Goal: Task Accomplishment & Management: Complete application form

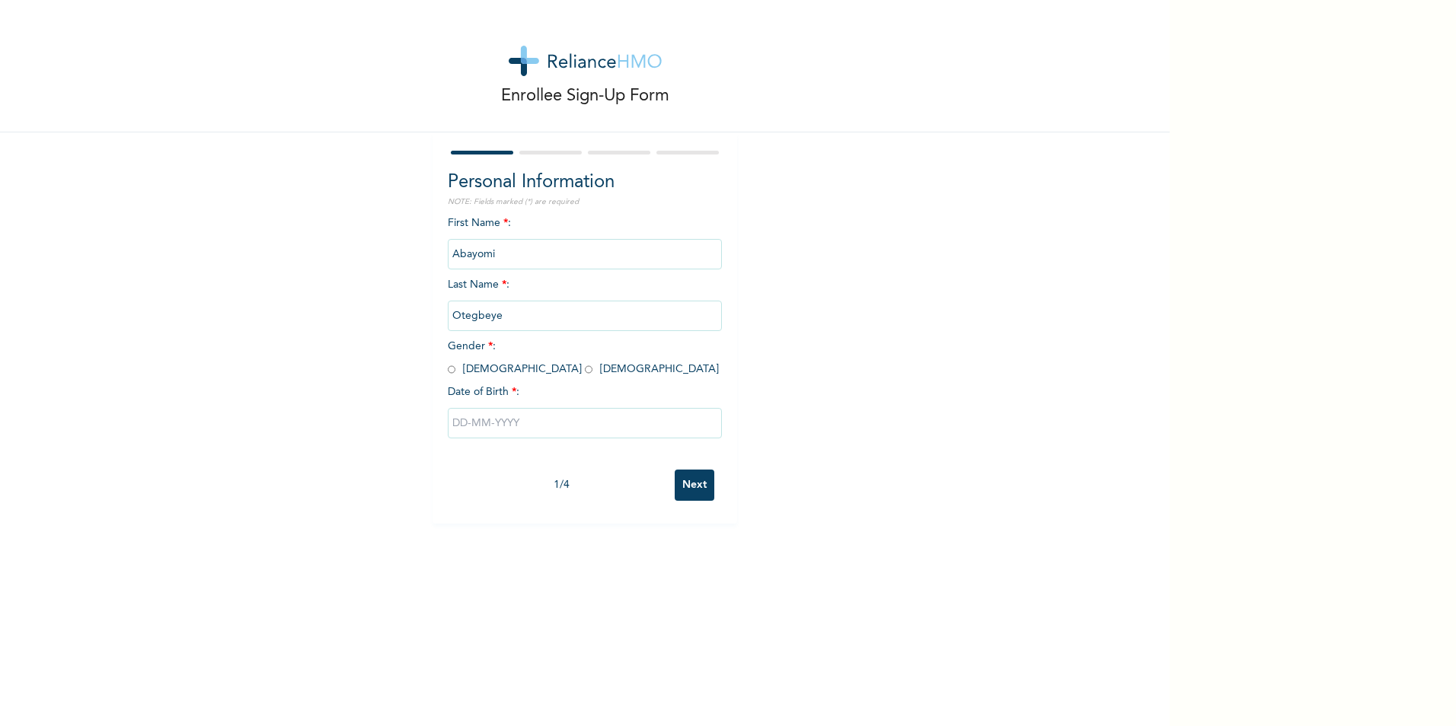
click at [385, 245] on div "Enrollee Sign-Up Form Personal Information NOTE: Fields marked (*) are required…" at bounding box center [584, 262] width 1169 height 524
click at [452, 366] on span "Gender * : [DEMOGRAPHIC_DATA] [DEMOGRAPHIC_DATA]" at bounding box center [583, 358] width 271 height 34
click at [448, 367] on input "radio" at bounding box center [452, 369] width 8 height 14
radio input "true"
click at [506, 432] on input "text" at bounding box center [585, 423] width 274 height 30
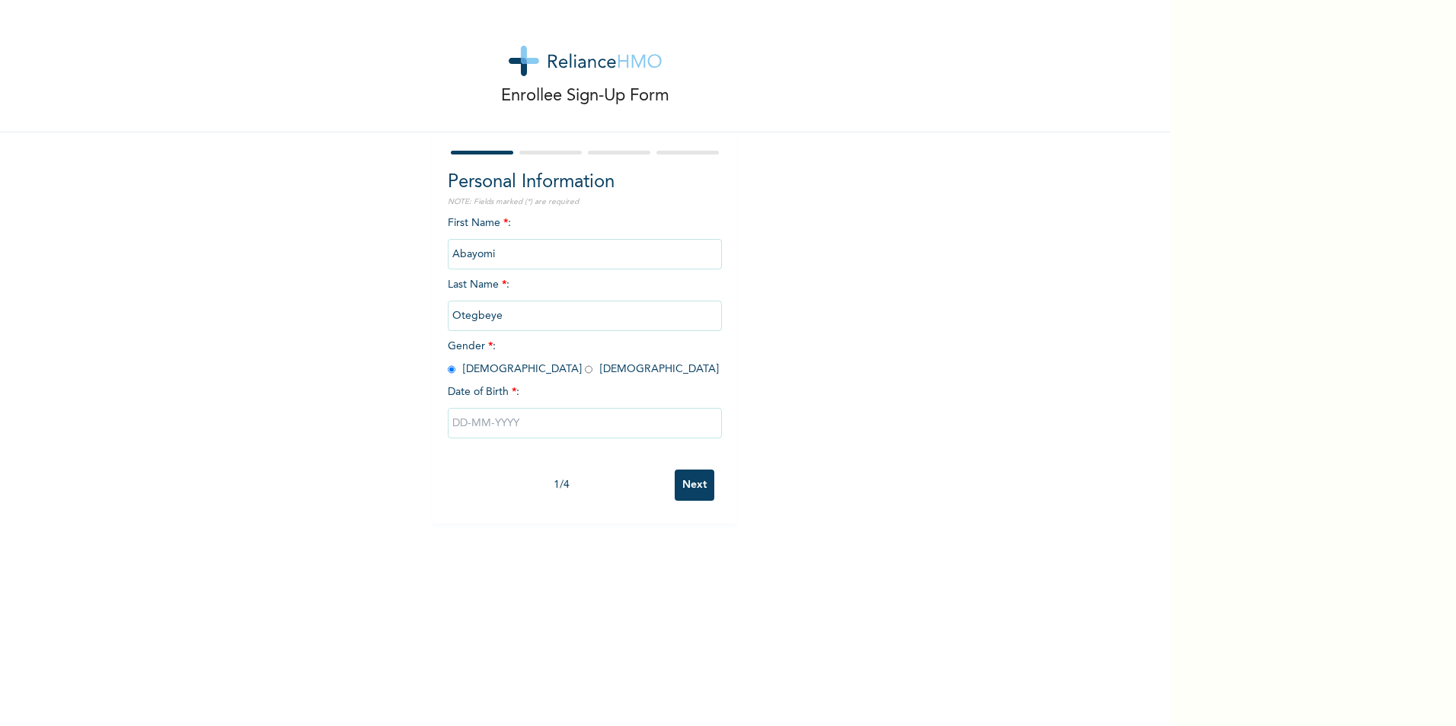
select select "7"
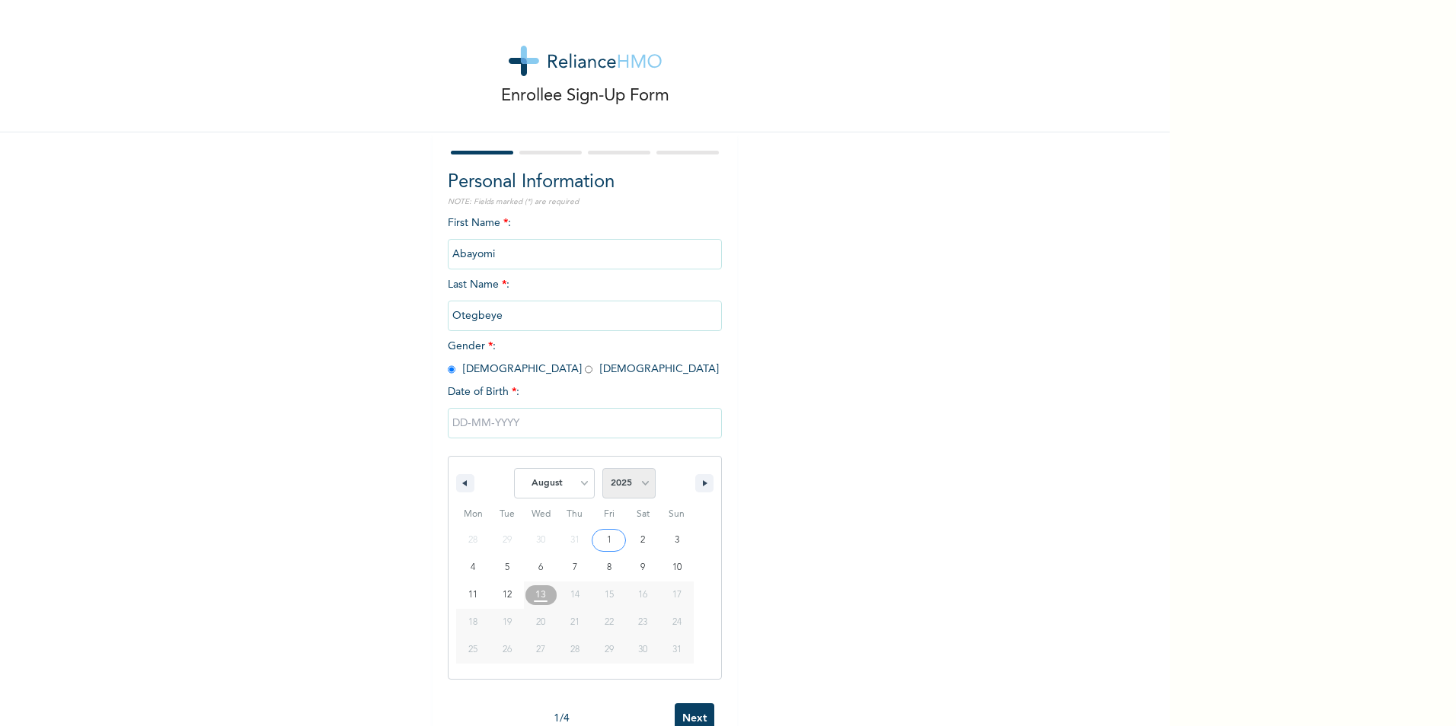
click at [631, 490] on select "2025 2024 2023 2022 2021 2020 2019 2018 2017 2016 2015 2014 2013 2012 2011 2010…" at bounding box center [628, 483] width 53 height 30
click at [642, 485] on select "2025 2024 2023 2022 2021 2020 2019 2018 2017 2016 2015 2014 2013 2012 2011 2010…" at bounding box center [628, 483] width 53 height 30
select select "1999"
click at [602, 469] on select "2025 2024 2023 2022 2021 2020 2019 2018 2017 2016 2015 2014 2013 2012 2011 2010…" at bounding box center [628, 483] width 53 height 30
click at [576, 483] on select "January February March April May June July August September October November De…" at bounding box center [554, 483] width 81 height 30
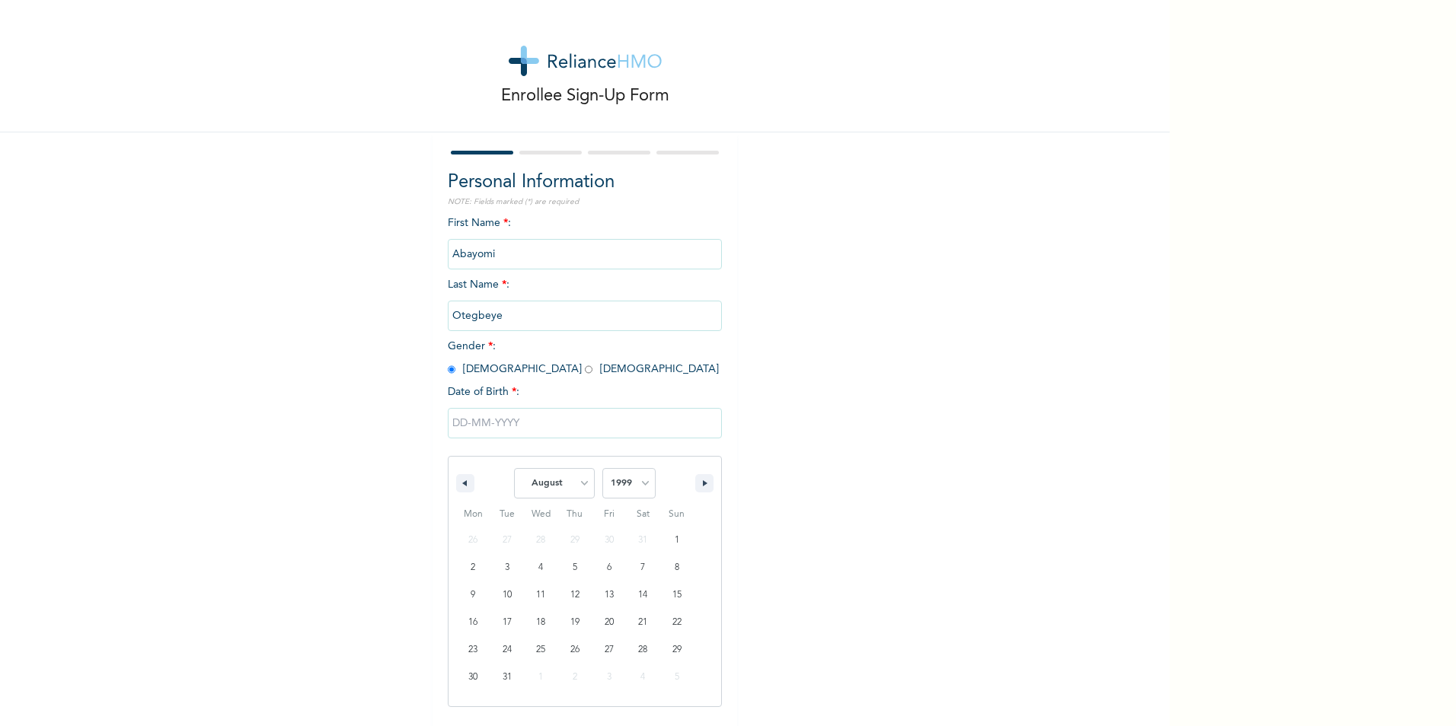
select select "8"
click at [514, 469] on select "January February March April May June July August September October November De…" at bounding box center [554, 483] width 81 height 30
type input "[DATE]"
click at [695, 489] on input "Next" at bounding box center [695, 485] width 40 height 31
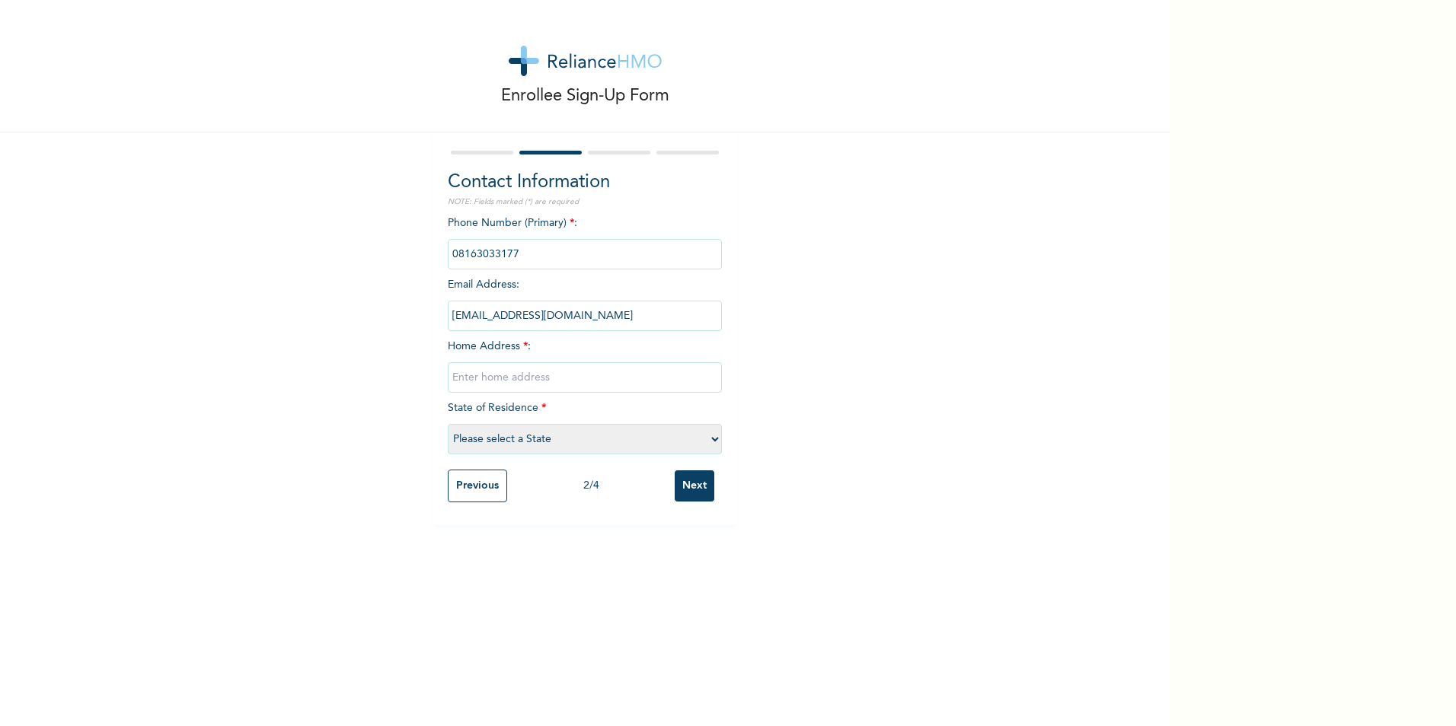
click at [512, 381] on input "text" at bounding box center [585, 377] width 274 height 30
drag, startPoint x: 492, startPoint y: 381, endPoint x: 569, endPoint y: 397, distance: 78.5
click at [493, 381] on input "Ikorodu,n [GEOGRAPHIC_DATA] sted" at bounding box center [585, 377] width 274 height 30
drag, startPoint x: 561, startPoint y: 375, endPoint x: 442, endPoint y: 378, distance: 119.6
click at [448, 378] on input "[GEOGRAPHIC_DATA], [GEOGRAPHIC_DATA] sted" at bounding box center [585, 377] width 274 height 30
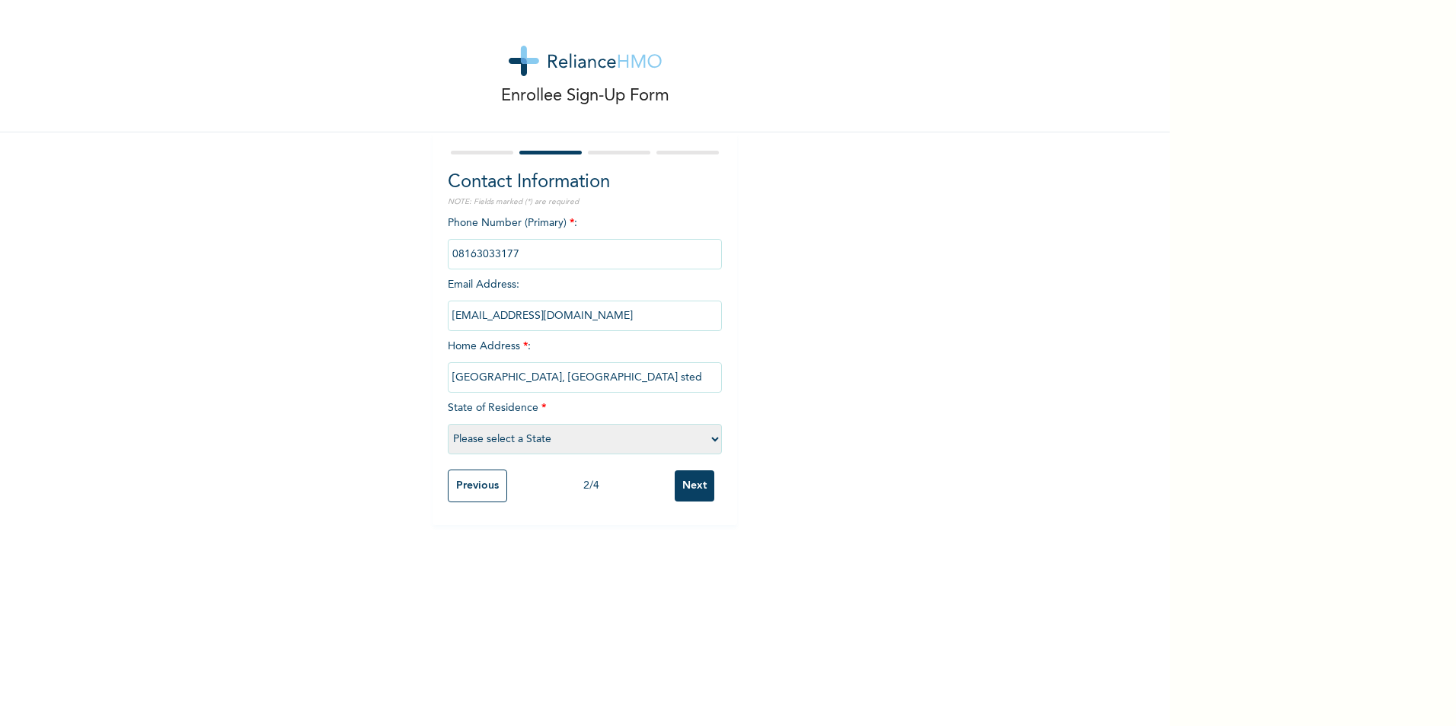
click at [448, 377] on input "[GEOGRAPHIC_DATA], [GEOGRAPHIC_DATA] sted" at bounding box center [585, 377] width 274 height 30
drag, startPoint x: 562, startPoint y: 376, endPoint x: 642, endPoint y: 376, distance: 79.9
click at [642, 376] on input "Ofin-[GEOGRAPHIC_DATA], [GEOGRAPHIC_DATA], [GEOGRAPHIC_DATA] sted" at bounding box center [585, 377] width 274 height 30
type input "Ofin-Igbogbo, Ikorodu"
click at [530, 432] on select "Please select a State [PERSON_NAME] (FCT) [PERSON_NAME] Ibom [GEOGRAPHIC_DATA] …" at bounding box center [585, 439] width 274 height 30
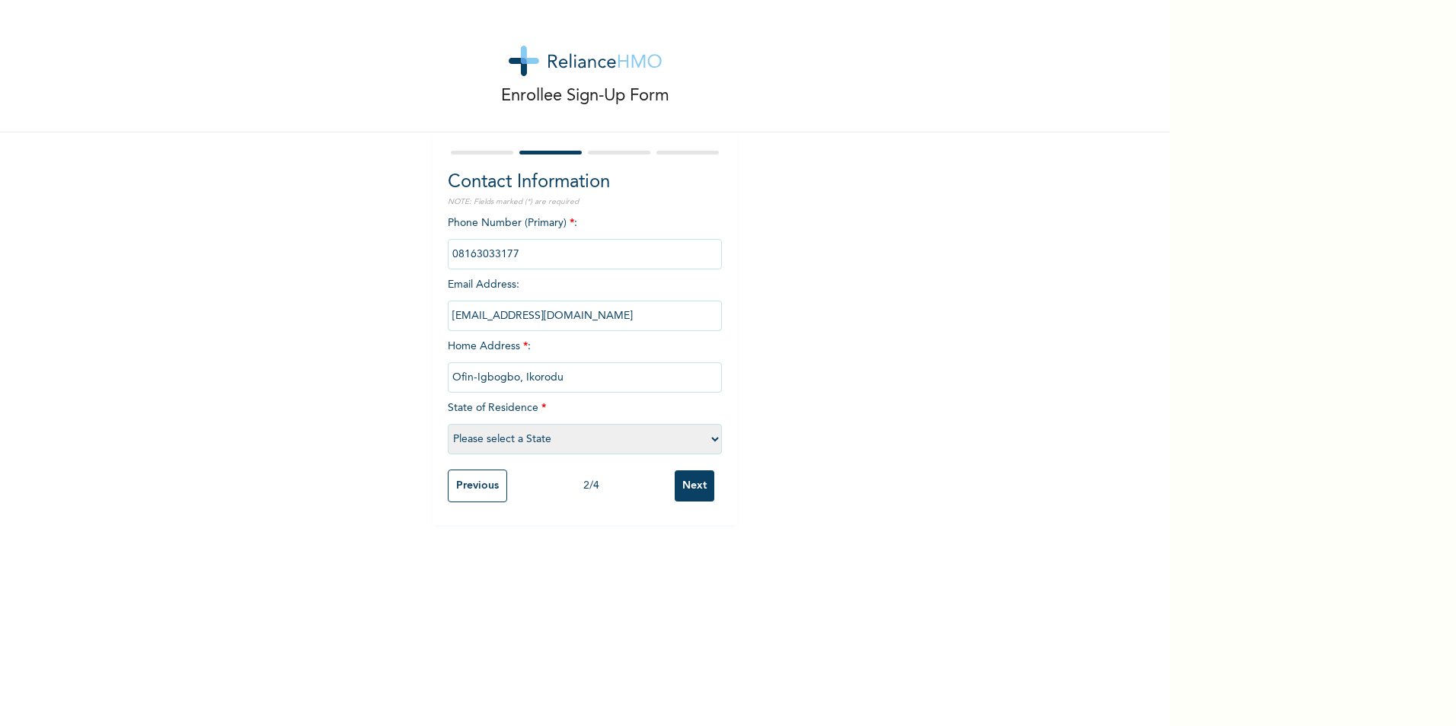
select select "25"
click at [448, 424] on select "Please select a State [PERSON_NAME] (FCT) [PERSON_NAME] Ibom [GEOGRAPHIC_DATA] …" at bounding box center [585, 439] width 274 height 30
click at [576, 373] on input "Ofin-Igbogbo, Ikorodu" at bounding box center [585, 377] width 274 height 30
paste input "[GEOGRAPHIC_DATA] sted"
type input "Ofin-[GEOGRAPHIC_DATA], [GEOGRAPHIC_DATA], [GEOGRAPHIC_DATA]"
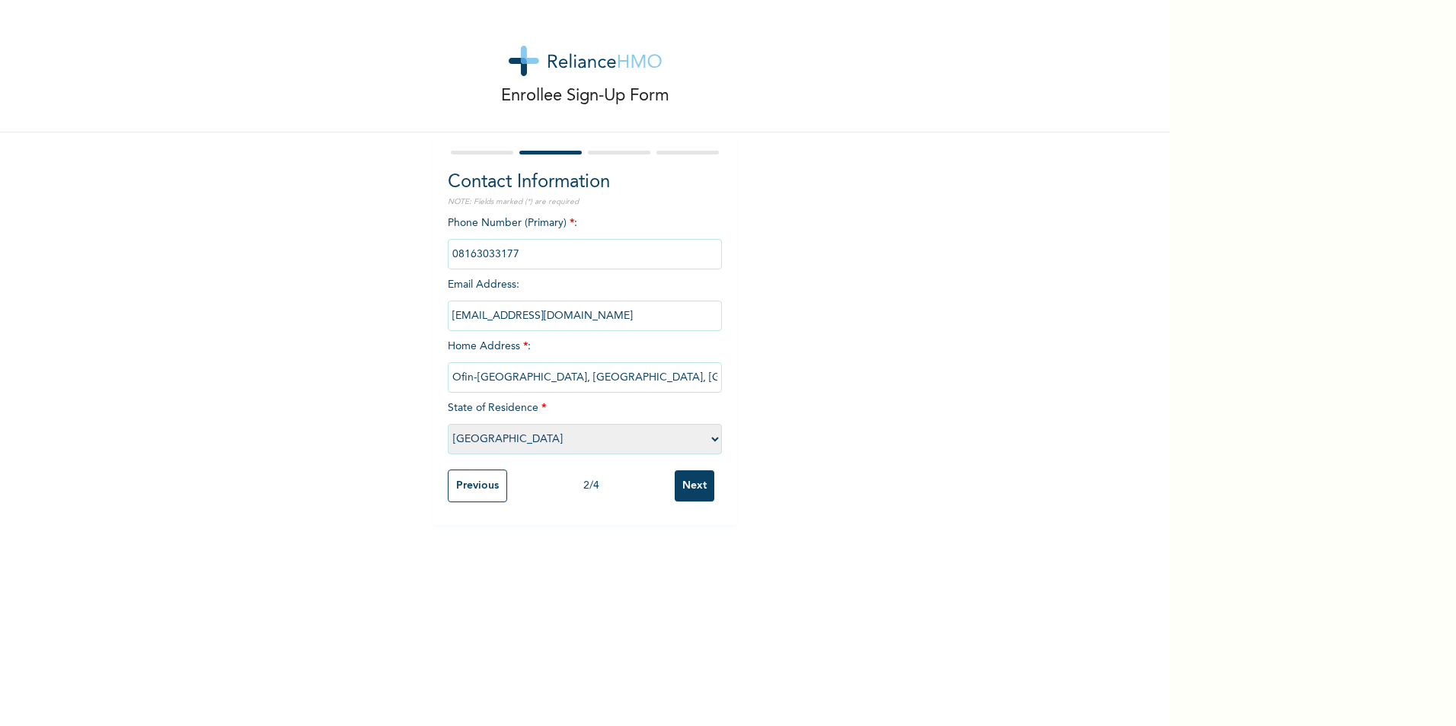
click at [954, 311] on div "Enrollee Sign-Up Form Contact Information NOTE: Fields marked (*) are required …" at bounding box center [584, 262] width 1169 height 525
click at [691, 484] on input "Next" at bounding box center [695, 486] width 40 height 31
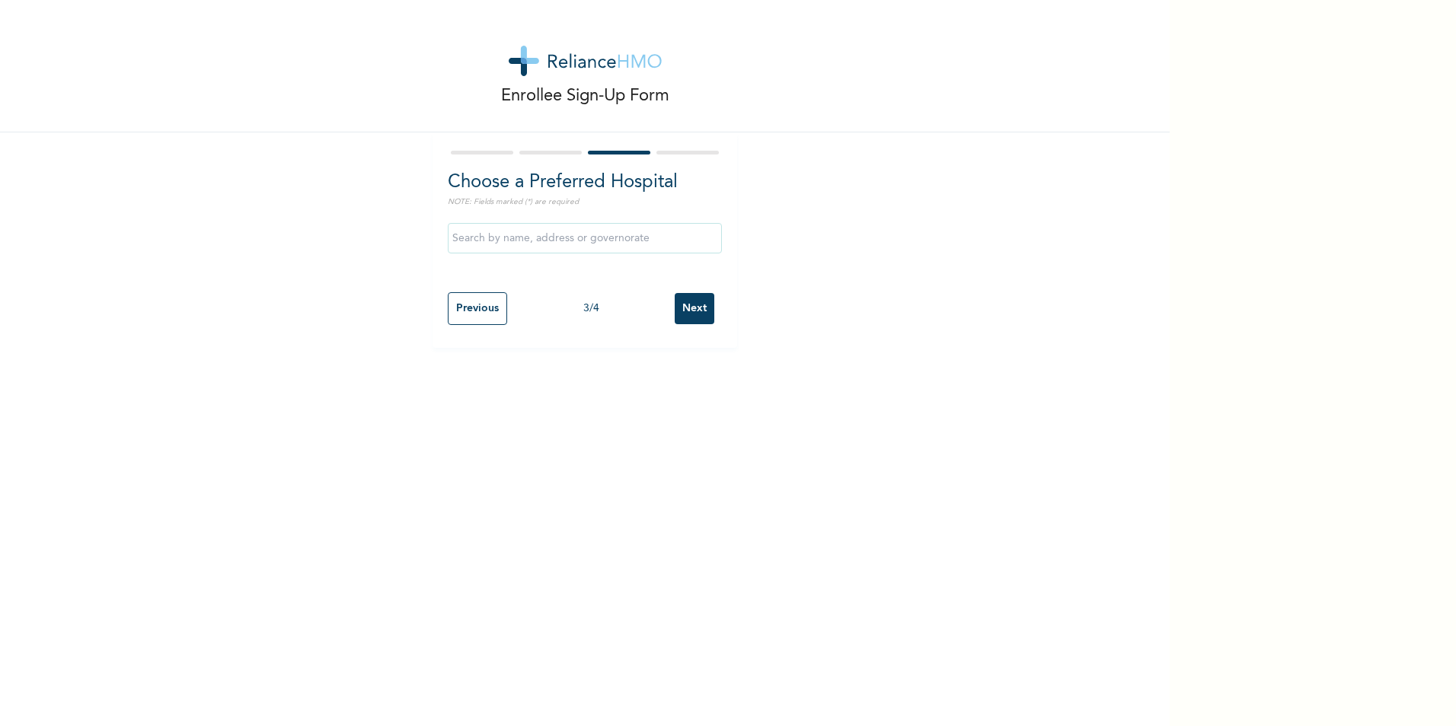
click at [520, 244] on input "text" at bounding box center [585, 238] width 274 height 30
click at [618, 471] on div "Enrollee Sign-Up Form Choose a Preferred Hospital NOTE: Fields marked (*) are r…" at bounding box center [584, 363] width 1169 height 726
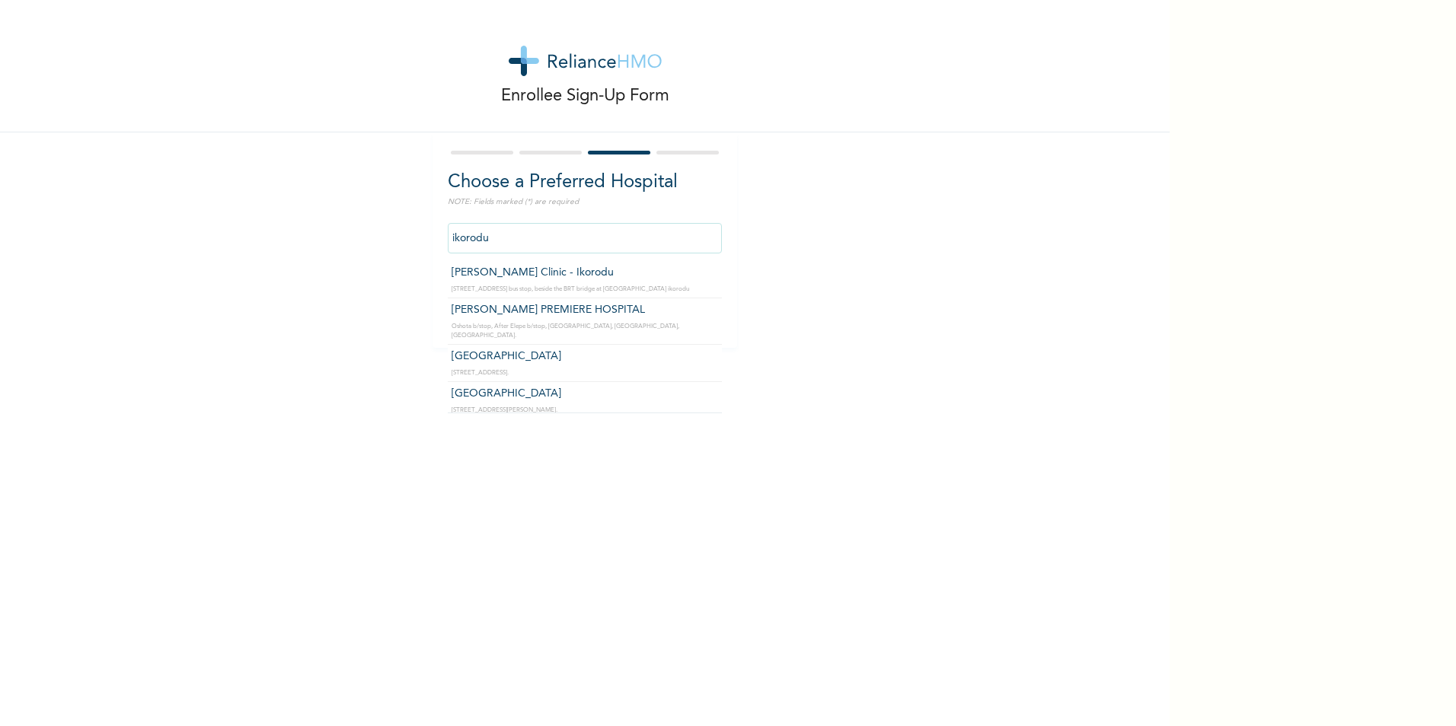
click at [535, 232] on input "ikorodu" at bounding box center [585, 238] width 274 height 30
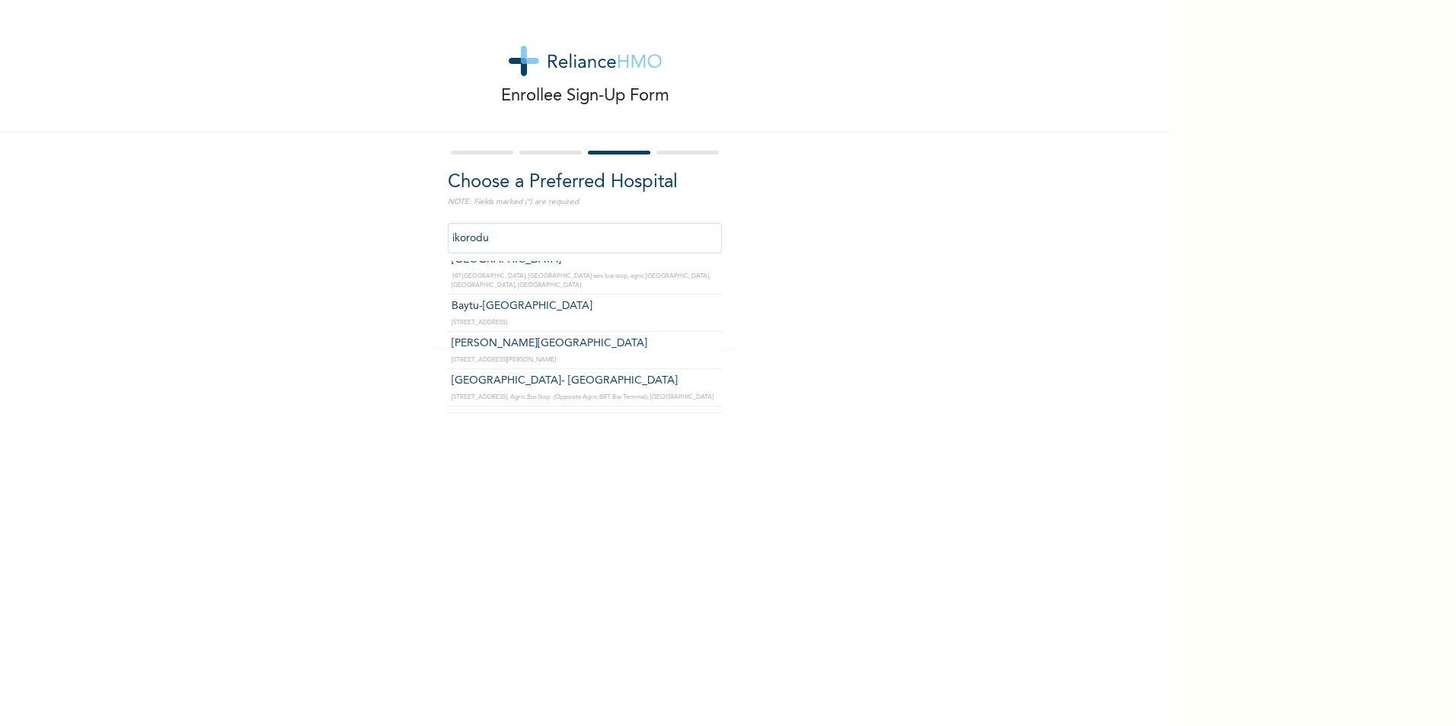
scroll to position [2095, 0]
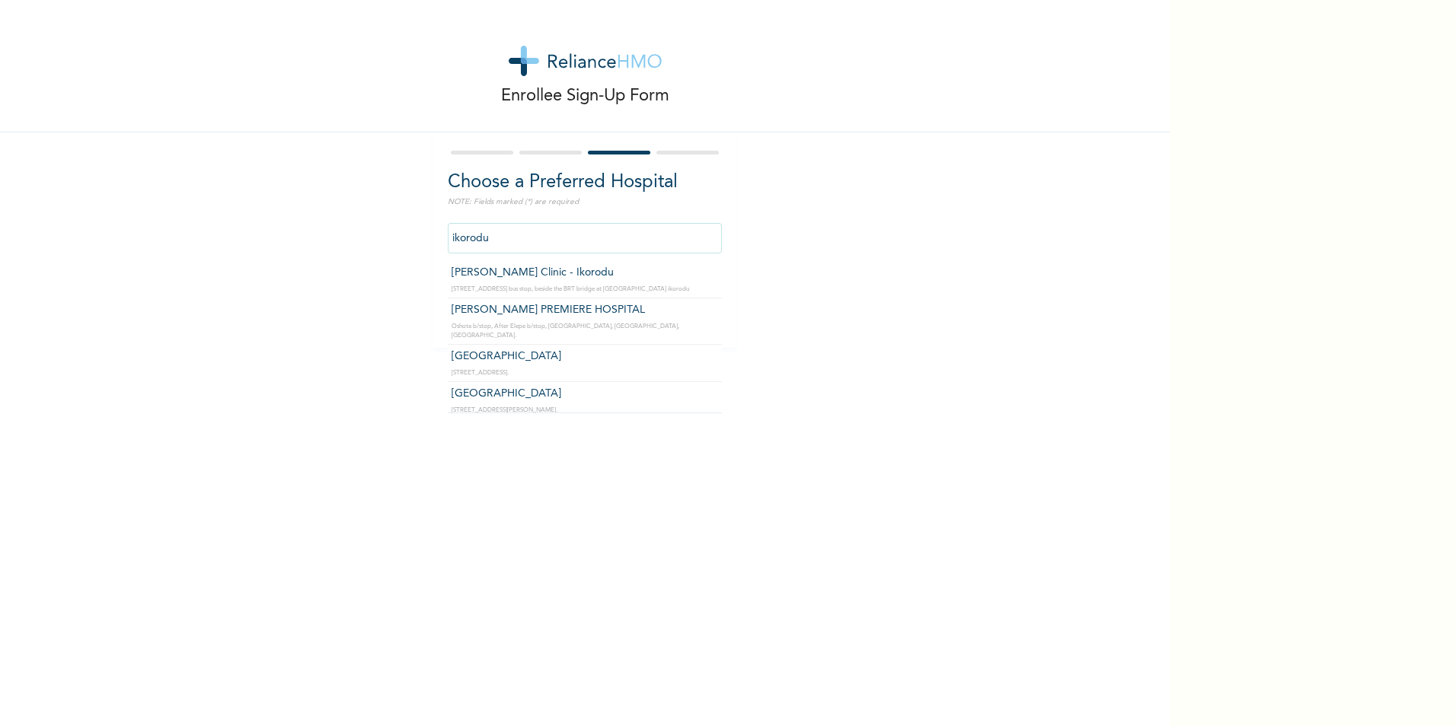
drag, startPoint x: 502, startPoint y: 242, endPoint x: 419, endPoint y: 244, distance: 83.0
click at [420, 244] on div "Enrollee Sign-Up Form Choose a Preferred Hospital NOTE: Fields marked (*) are r…" at bounding box center [584, 174] width 1169 height 348
drag, startPoint x: 496, startPoint y: 238, endPoint x: 445, endPoint y: 237, distance: 50.3
click at [448, 237] on input "Agric" at bounding box center [585, 238] width 274 height 30
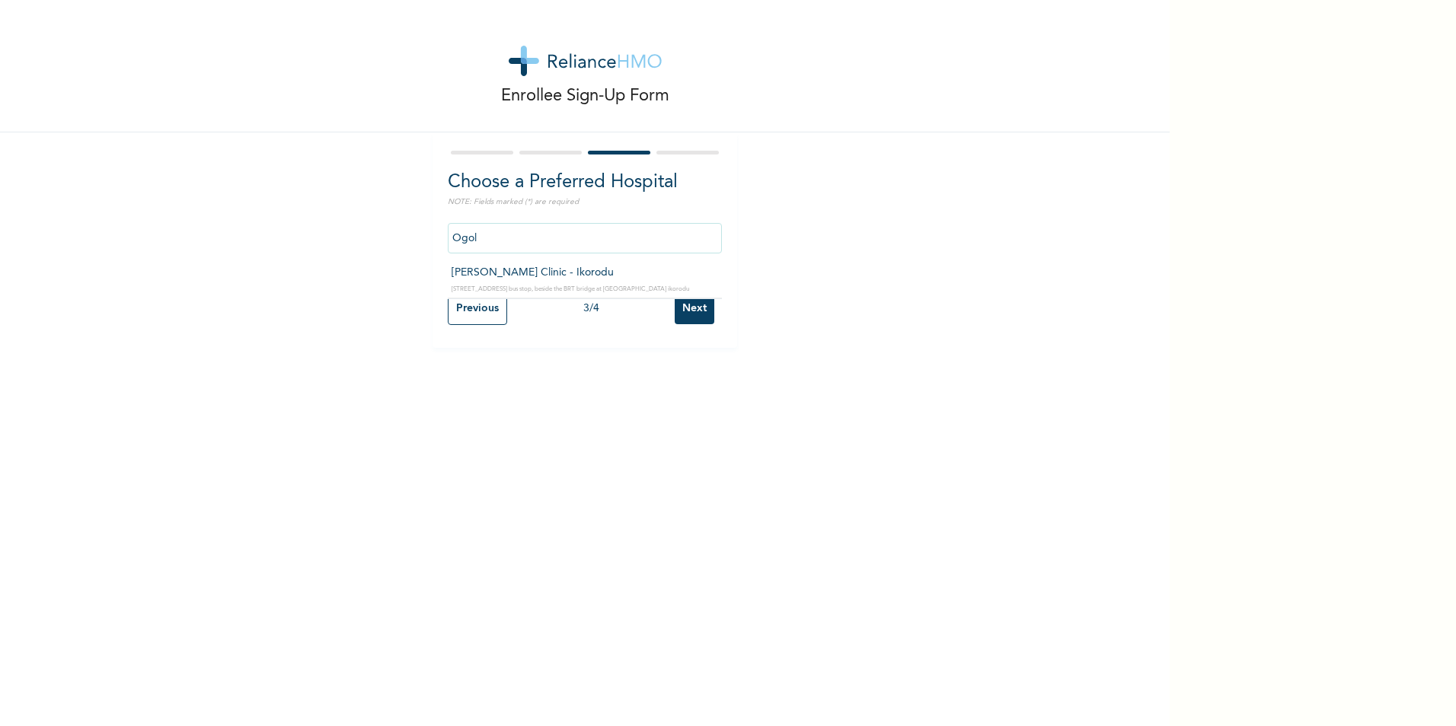
scroll to position [0, 0]
type input "[PERSON_NAME] Clinic - Ikorodu"
drag, startPoint x: 564, startPoint y: 238, endPoint x: 302, endPoint y: 242, distance: 262.7
click at [302, 242] on div "Enrollee Sign-Up Form Choose a Preferred Hospital NOTE: Fields marked (*) are r…" at bounding box center [584, 174] width 1169 height 348
drag, startPoint x: 1173, startPoint y: 165, endPoint x: 1173, endPoint y: 128, distance: 37.3
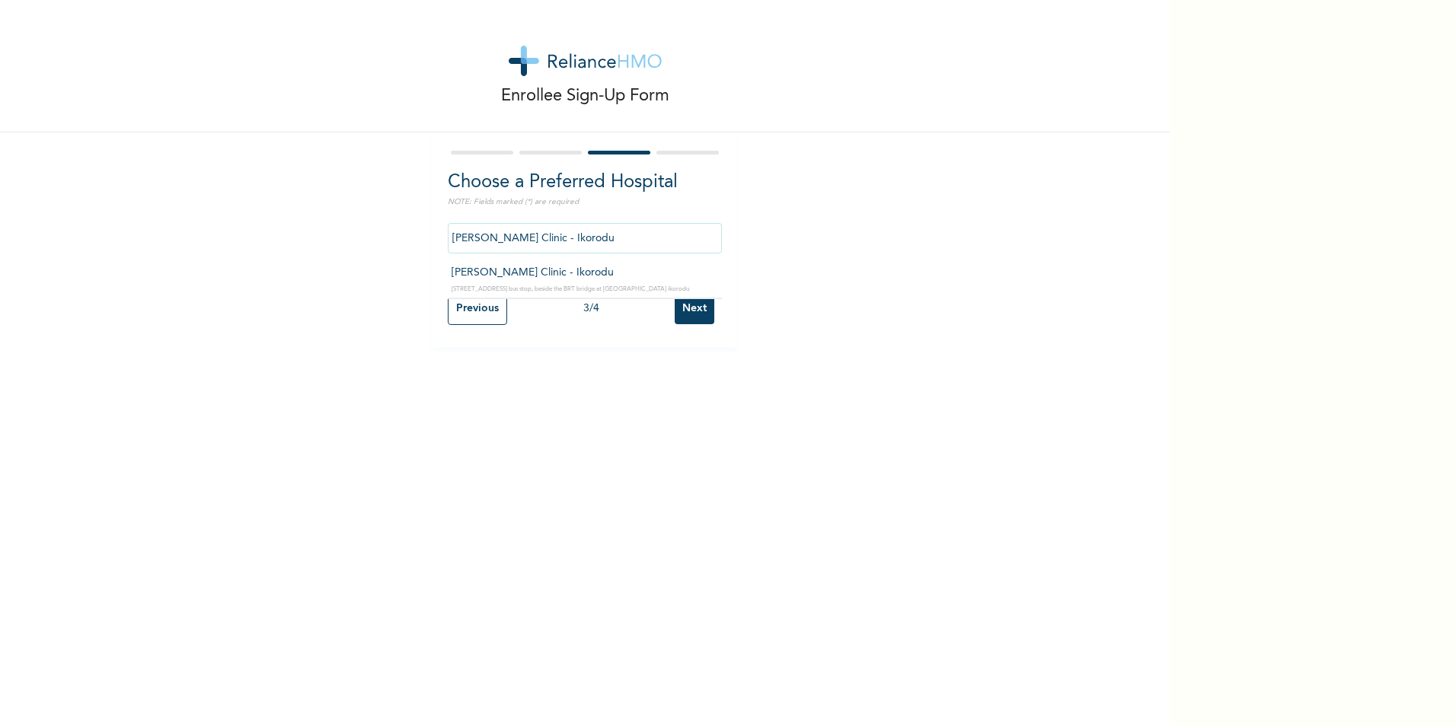
click at [1173, 162] on div "Enrollee Sign-Up Form Choose a Preferred Hospital NOTE: Fields marked (*) are r…" at bounding box center [728, 363] width 1456 height 726
click at [687, 307] on input "Next" at bounding box center [695, 308] width 40 height 31
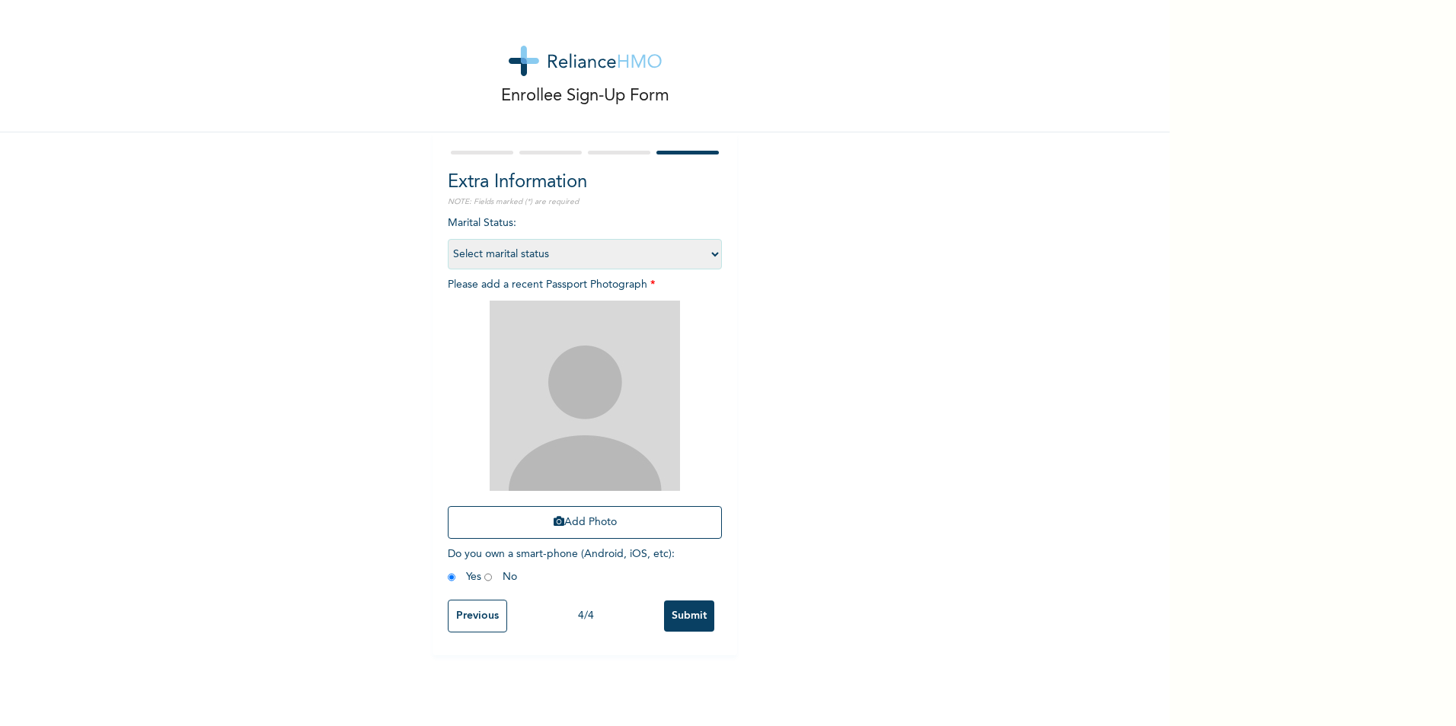
click at [678, 251] on select "Select marital status [DEMOGRAPHIC_DATA] Married [DEMOGRAPHIC_DATA] Widow/[DEMO…" at bounding box center [585, 254] width 274 height 30
select select "2"
click at [448, 239] on select "Select marital status [DEMOGRAPHIC_DATA] Married [DEMOGRAPHIC_DATA] Widow/[DEMO…" at bounding box center [585, 254] width 274 height 30
click at [600, 493] on div "Add Photo" at bounding box center [585, 420] width 274 height 254
click at [599, 511] on button "Add Photo" at bounding box center [585, 522] width 274 height 33
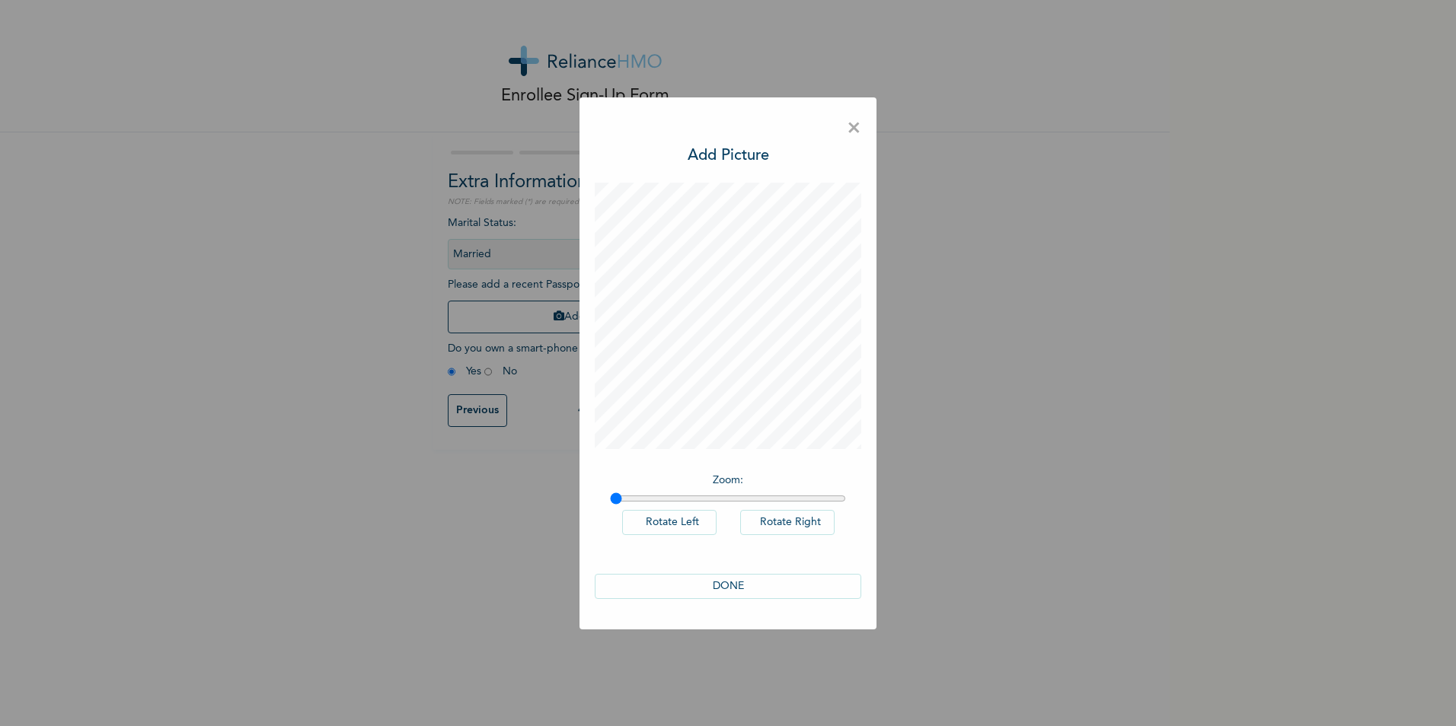
click at [743, 581] on button "DONE" at bounding box center [728, 586] width 266 height 25
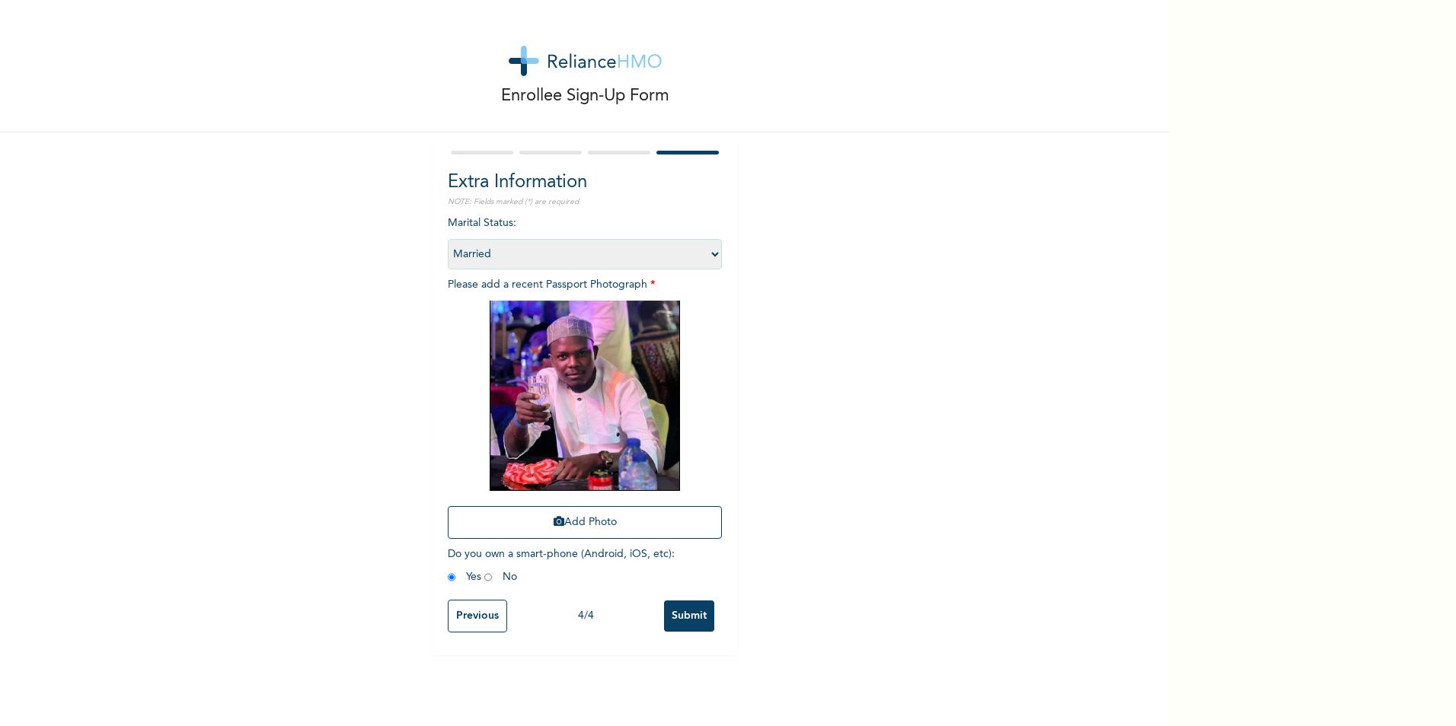
click at [684, 620] on input "Submit" at bounding box center [689, 616] width 50 height 31
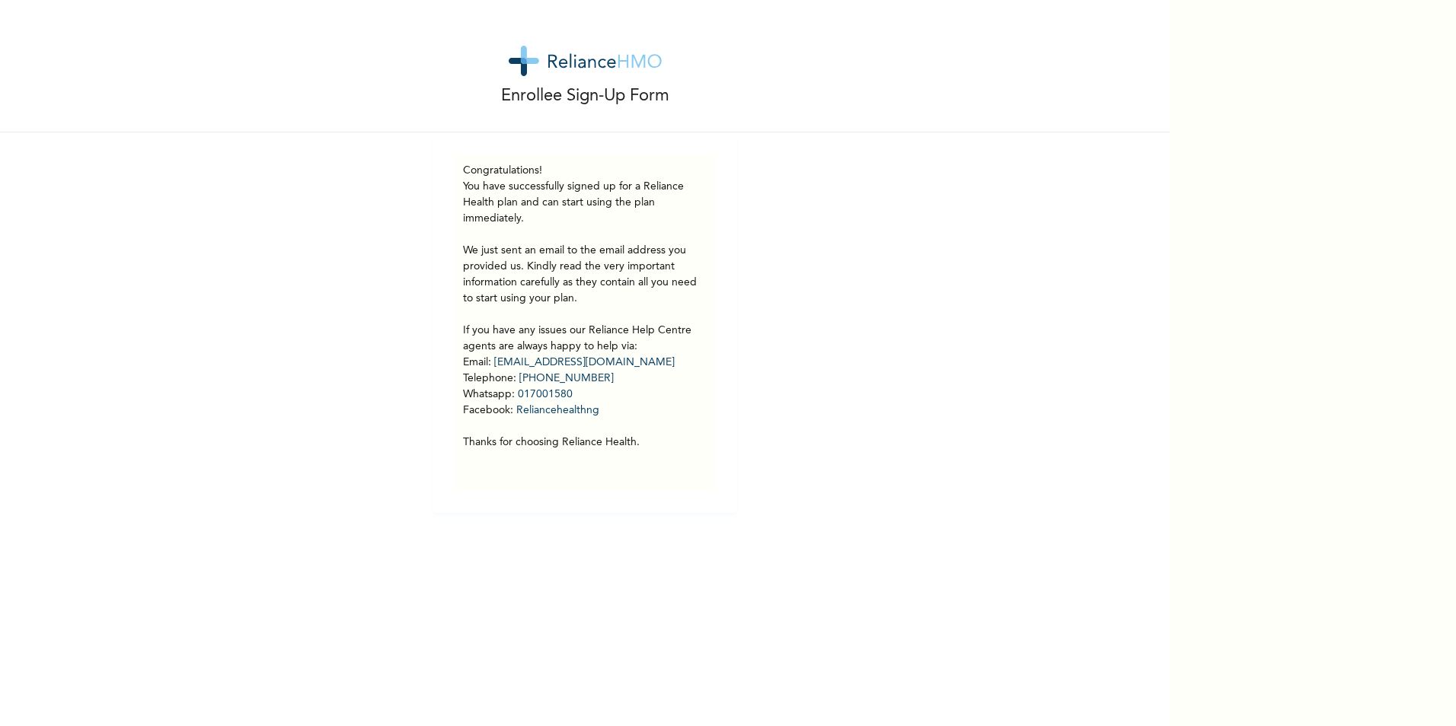
click at [731, 239] on div "Congratulations! You have successfully signed up for a Reliance Health plan and…" at bounding box center [584, 322] width 305 height 381
click at [894, 81] on div "Enrollee Sign-Up Form" at bounding box center [584, 66] width 1169 height 132
click at [587, 238] on p "You have successfully signed up for a Reliance Health plan and can start using …" at bounding box center [585, 315] width 244 height 272
